Goal: Task Accomplishment & Management: Manage account settings

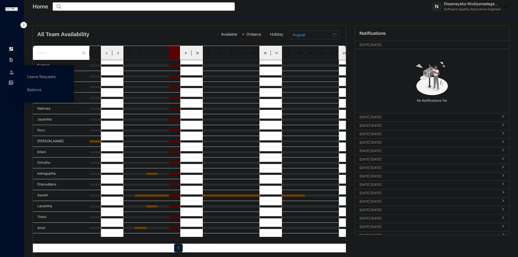
click at [11, 69] on span at bounding box center [11, 71] width 5 height 11
click at [27, 75] on link "Leave Requests" at bounding box center [41, 76] width 29 height 5
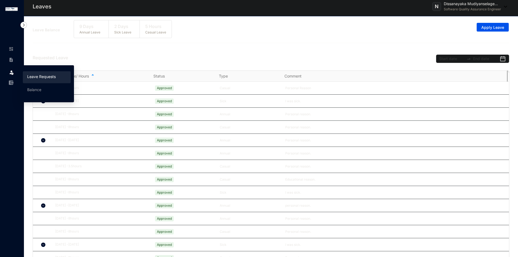
click at [12, 73] on img at bounding box center [11, 72] width 5 height 5
click at [33, 91] on link "Balance" at bounding box center [34, 89] width 14 height 5
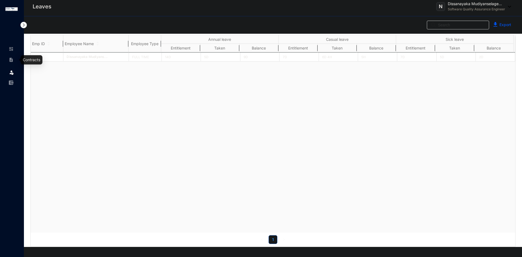
click at [14, 57] on link at bounding box center [16, 59] width 14 height 5
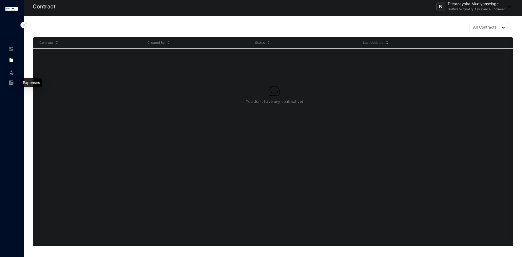
click at [10, 81] on img at bounding box center [11, 82] width 5 height 5
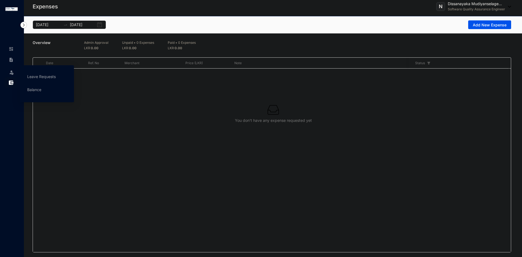
click at [11, 67] on span at bounding box center [11, 71] width 5 height 11
click at [27, 87] on link "Balance" at bounding box center [34, 89] width 14 height 5
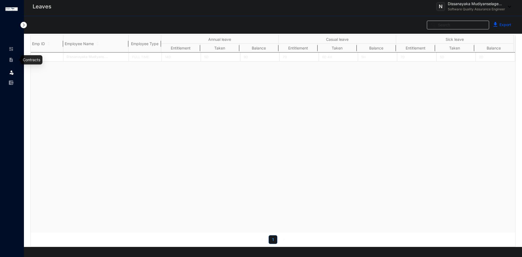
click at [14, 61] on link at bounding box center [16, 59] width 14 height 5
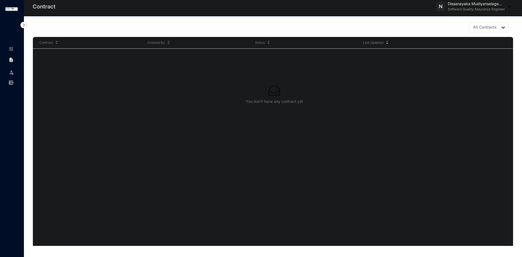
click at [455, 4] on p "Dissanayaka Mudiyanselage..." at bounding box center [476, 3] width 57 height 5
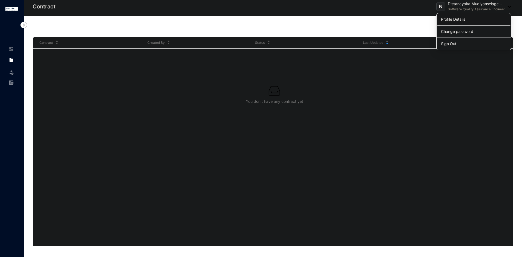
click at [457, 18] on link "Profile Details" at bounding box center [474, 19] width 66 height 5
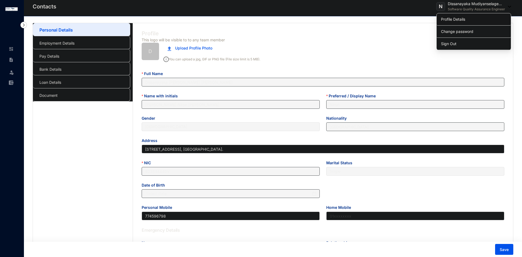
type input "[DATE]"
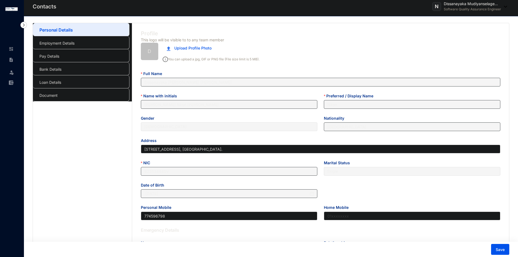
click at [59, 55] on link "Pay Details" at bounding box center [49, 56] width 20 height 5
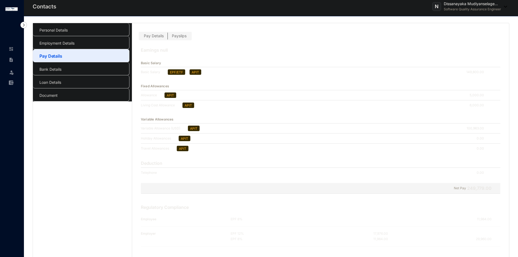
click at [178, 36] on span "Payslips" at bounding box center [179, 35] width 15 height 5
click at [168, 37] on input "Payslips" at bounding box center [168, 37] width 0 height 0
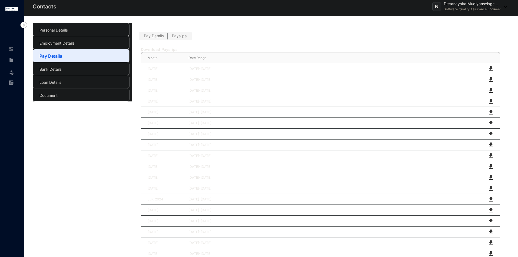
click at [152, 36] on span "Pay Details" at bounding box center [154, 35] width 20 height 5
click at [140, 37] on input "Pay Details" at bounding box center [140, 37] width 0 height 0
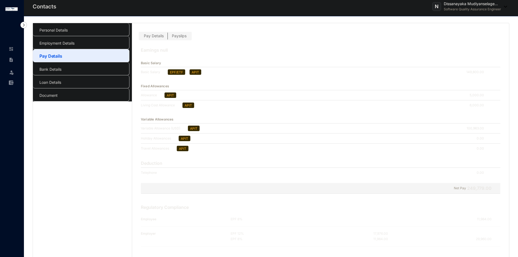
click at [179, 37] on span "Payslips" at bounding box center [179, 35] width 15 height 5
click at [168, 37] on input "Payslips" at bounding box center [168, 37] width 0 height 0
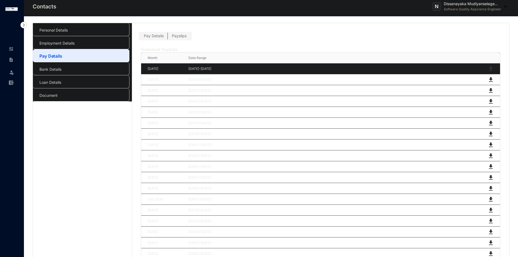
click at [490, 70] on img at bounding box center [491, 69] width 7 height 7
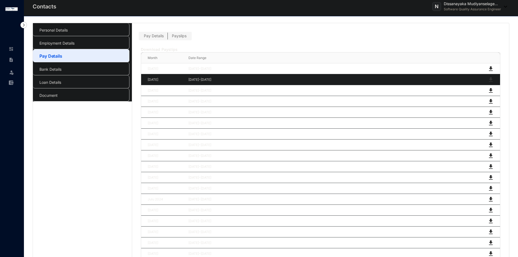
click at [491, 80] on img at bounding box center [491, 79] width 7 height 7
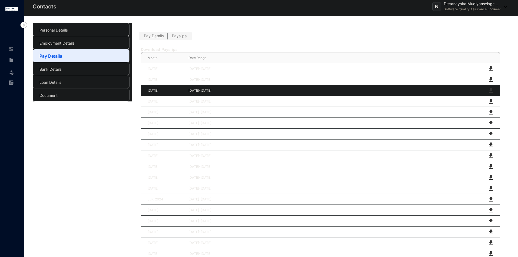
click at [492, 90] on img at bounding box center [491, 90] width 7 height 7
